Goal: Obtain resource: Obtain resource

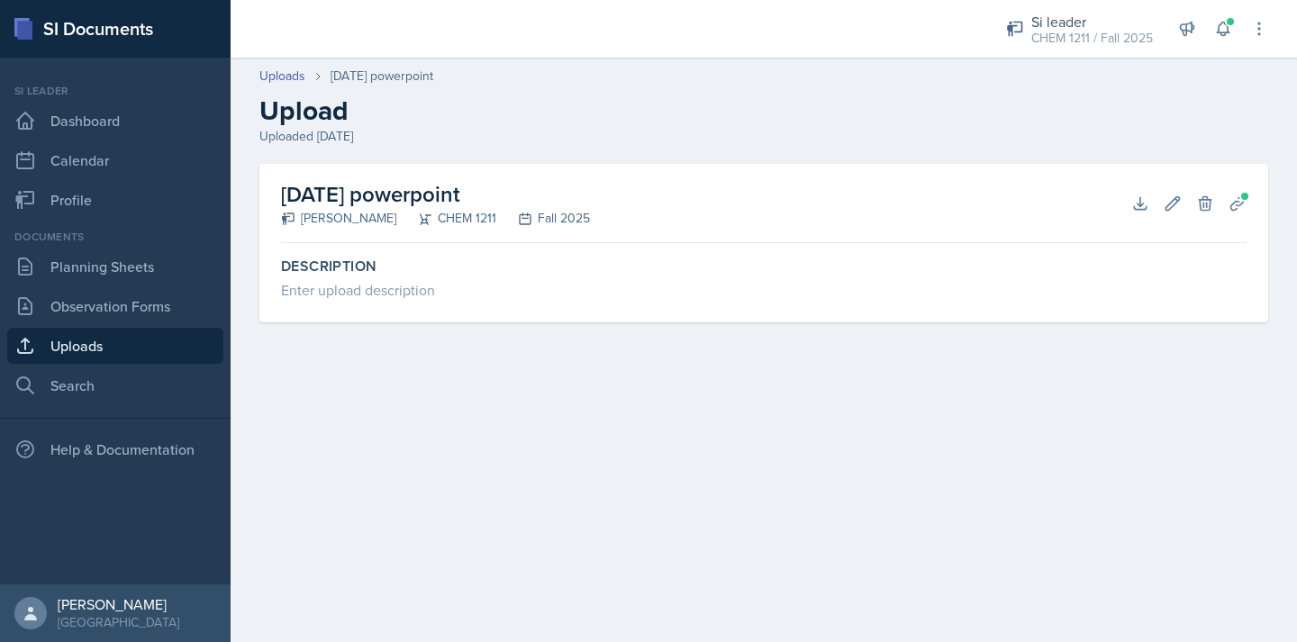
click at [104, 342] on link "Uploads" at bounding box center [115, 346] width 216 height 36
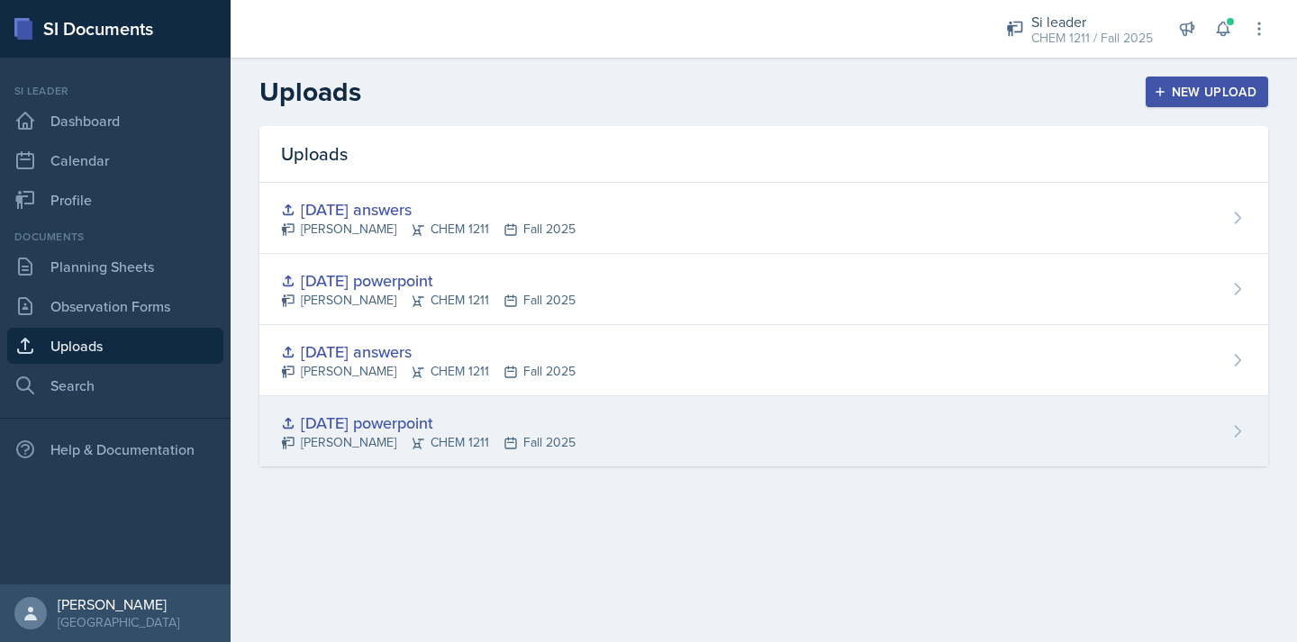
click at [398, 420] on div "[DATE] powerpoint" at bounding box center [428, 423] width 294 height 24
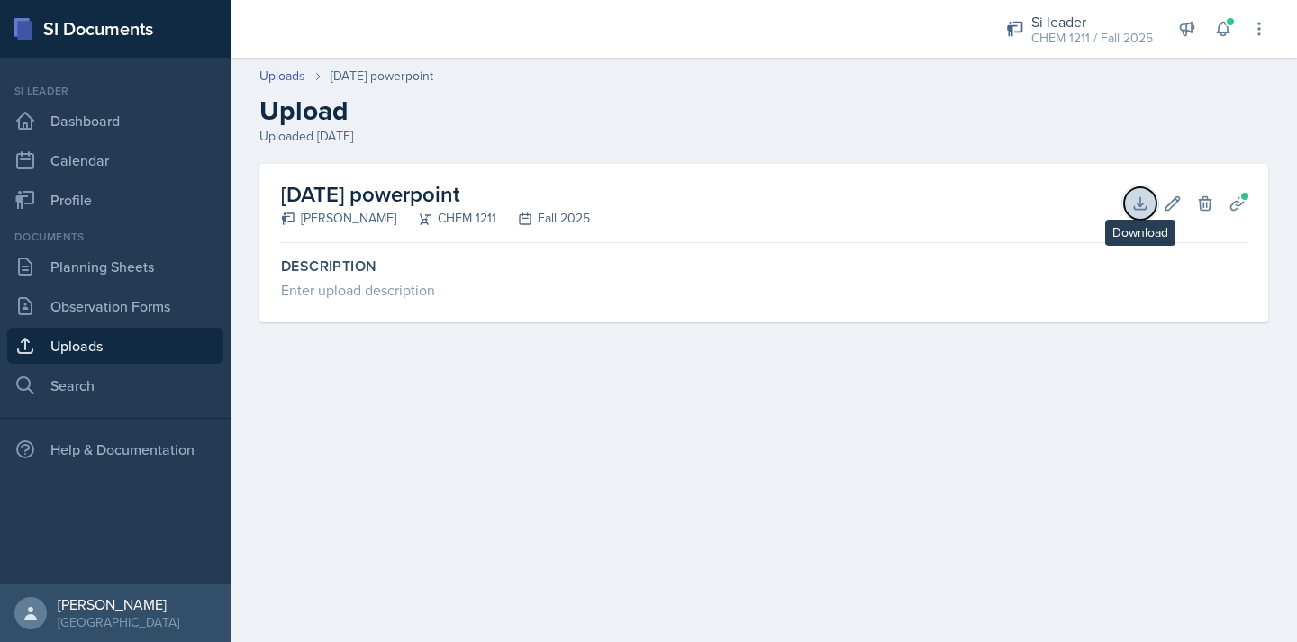
click at [1134, 201] on icon at bounding box center [1140, 203] width 18 height 18
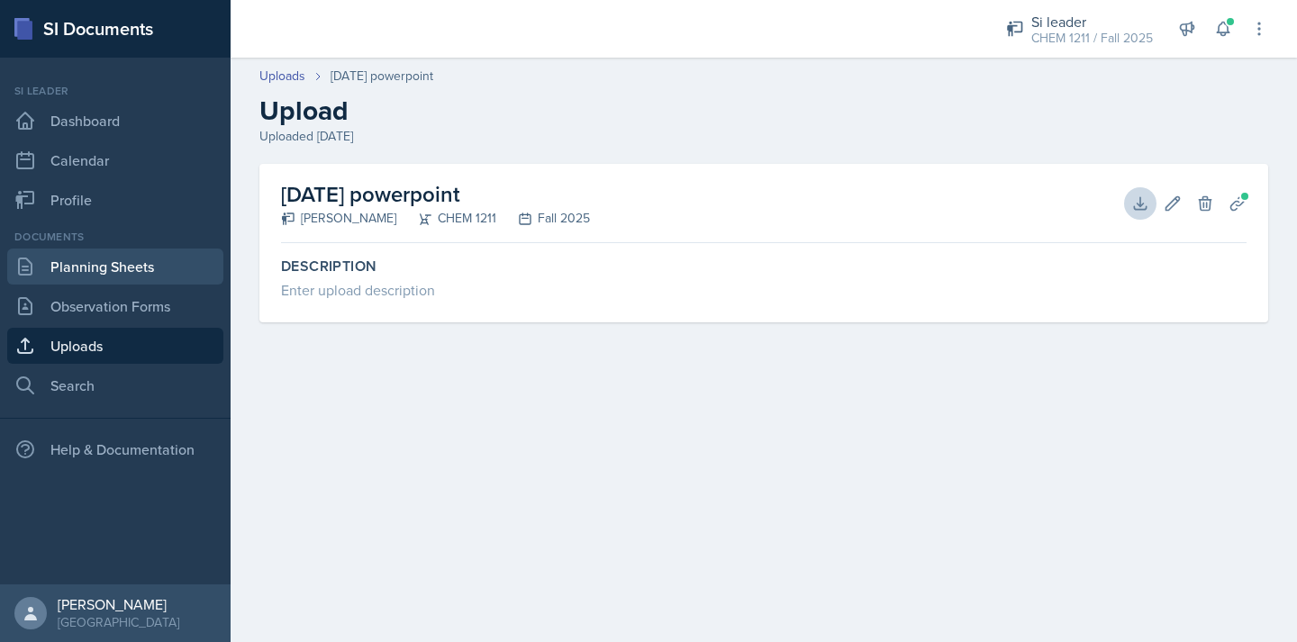
click at [129, 266] on link "Planning Sheets" at bounding box center [115, 267] width 216 height 36
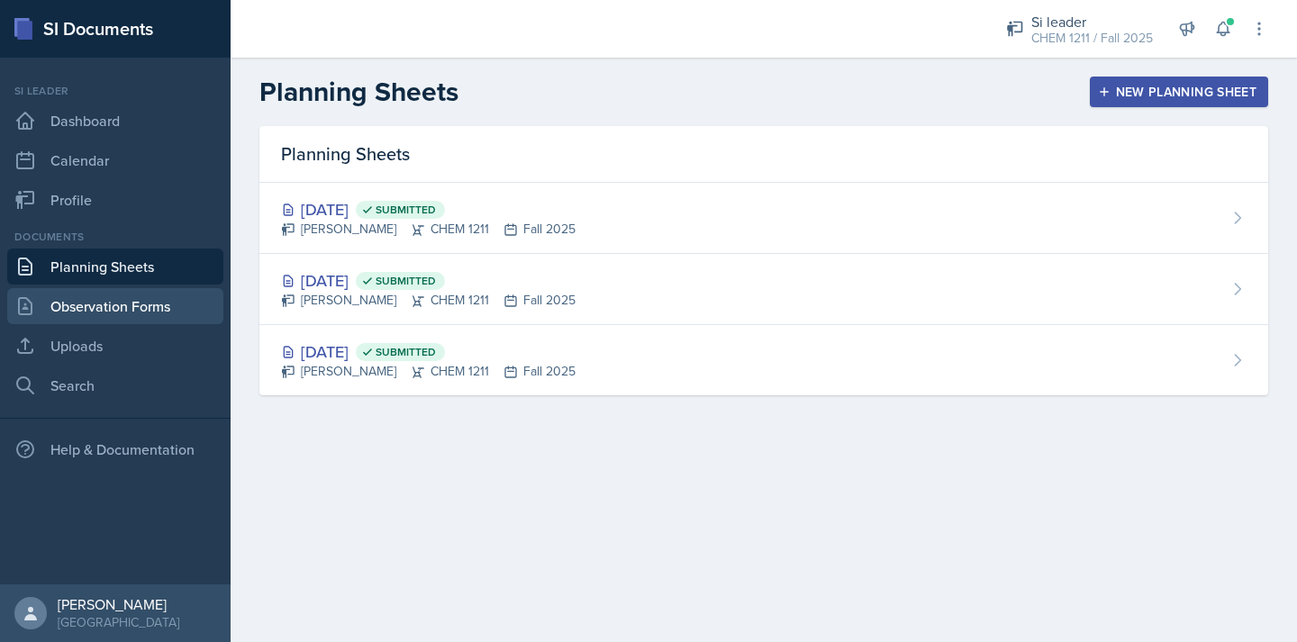
click at [179, 304] on link "Observation Forms" at bounding box center [115, 306] width 216 height 36
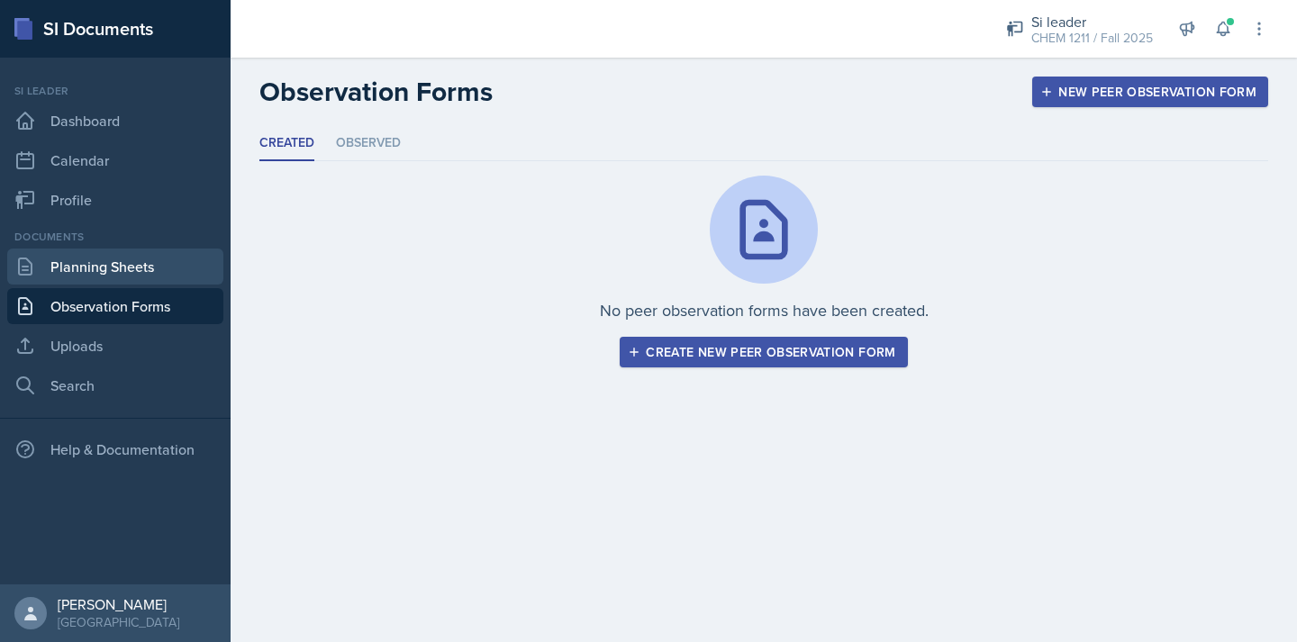
click at [173, 281] on link "Planning Sheets" at bounding box center [115, 267] width 216 height 36
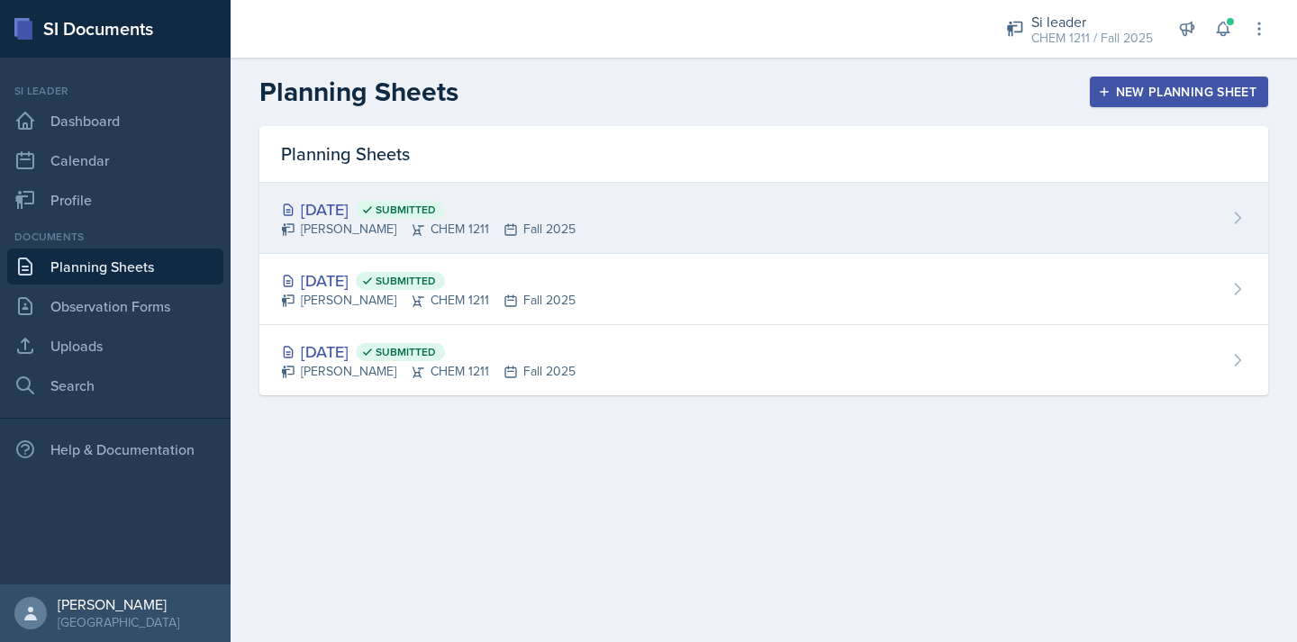
click at [288, 207] on icon at bounding box center [288, 210] width 14 height 14
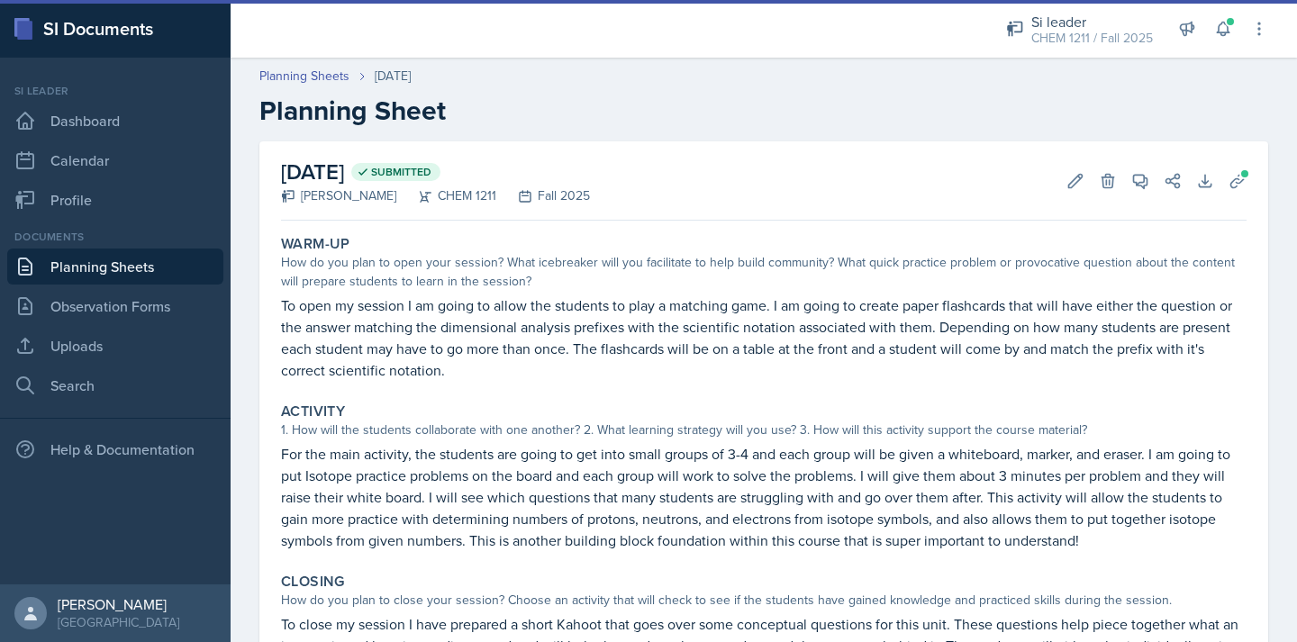
scroll to position [210, 0]
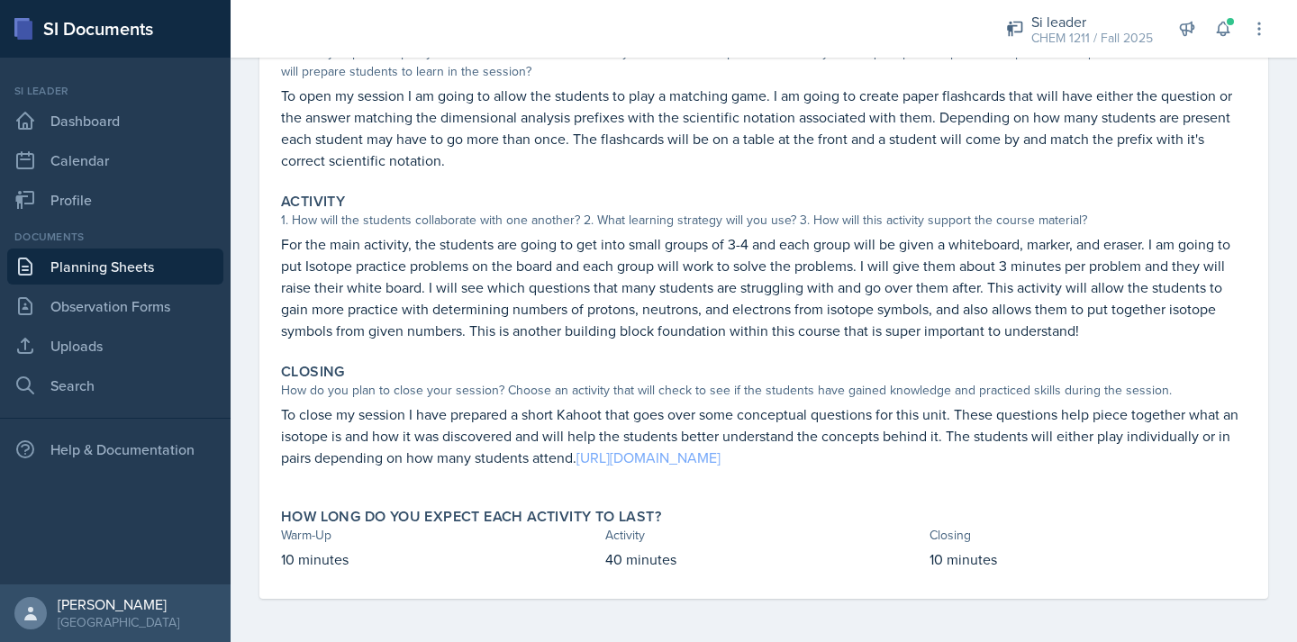
click at [660, 449] on link "[URL][DOMAIN_NAME]" at bounding box center [648, 457] width 144 height 20
